Goal: Browse casually

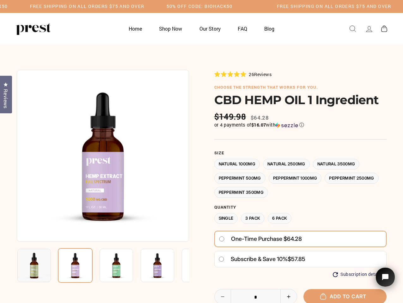
click at [201, 152] on div at bounding box center [202, 230] width 370 height 321
click at [144, 6] on h5 "Free Shipping on all orders $75 and over" at bounding box center [87, 6] width 114 height 5
click at [103, 156] on img at bounding box center [103, 156] width 172 height 172
click at [103, 266] on img at bounding box center [116, 265] width 33 height 33
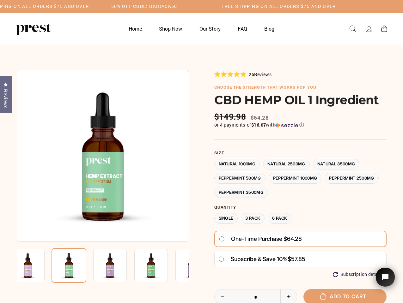
click at [34, 266] on img at bounding box center [27, 265] width 33 height 33
click at [75, 266] on img at bounding box center [68, 265] width 35 height 35
click at [116, 266] on img at bounding box center [109, 265] width 33 height 33
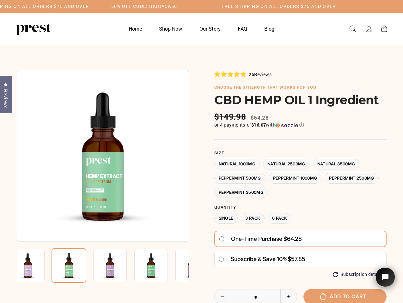
click at [116, 266] on img at bounding box center [109, 265] width 33 height 33
